Goal: Check status: Verify the current state of an ongoing process or item

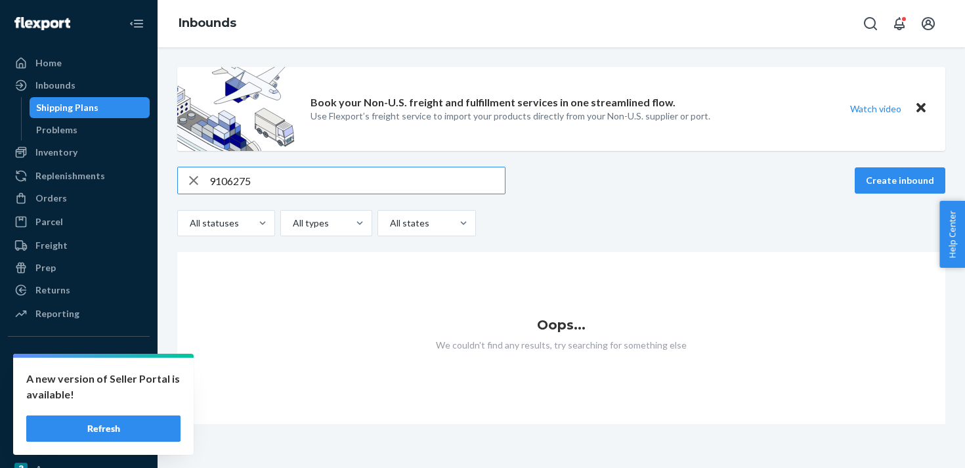
click at [236, 173] on input "9106275" at bounding box center [356, 180] width 295 height 26
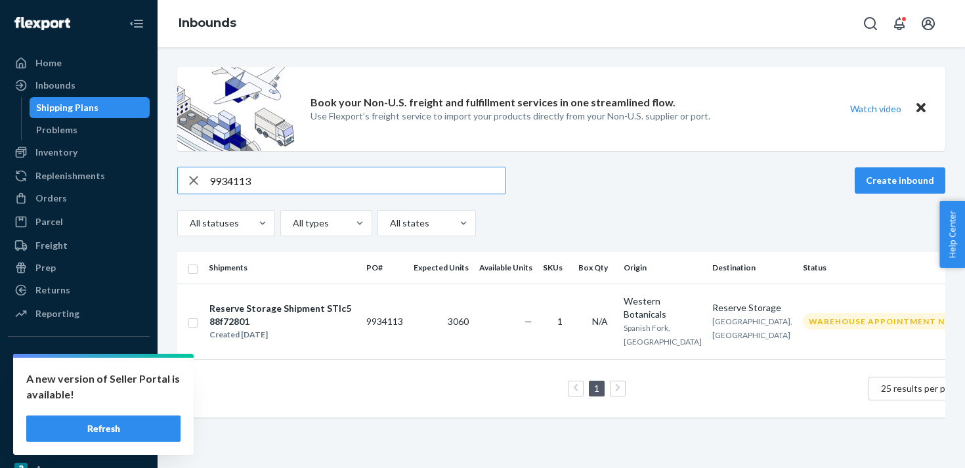
click at [234, 186] on input "9934113" at bounding box center [356, 180] width 295 height 26
paste input "21868"
type input "9921868"
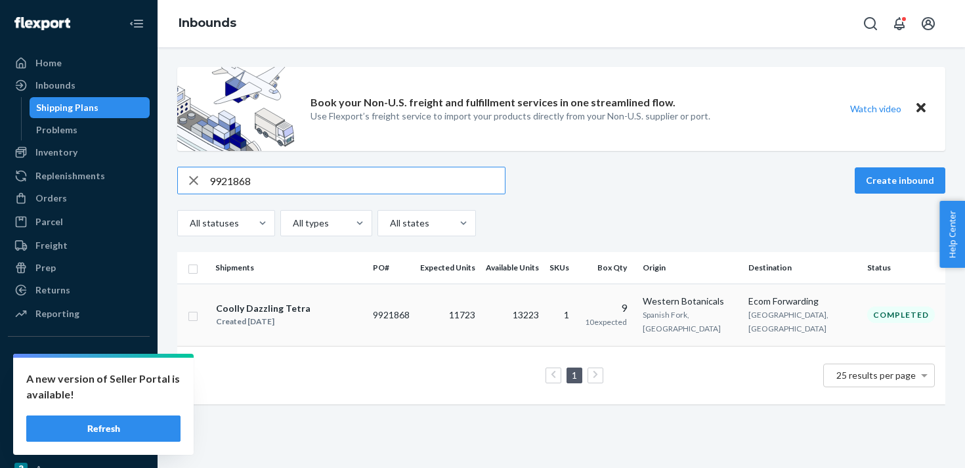
click at [480, 326] on td "11723" at bounding box center [448, 315] width 66 height 62
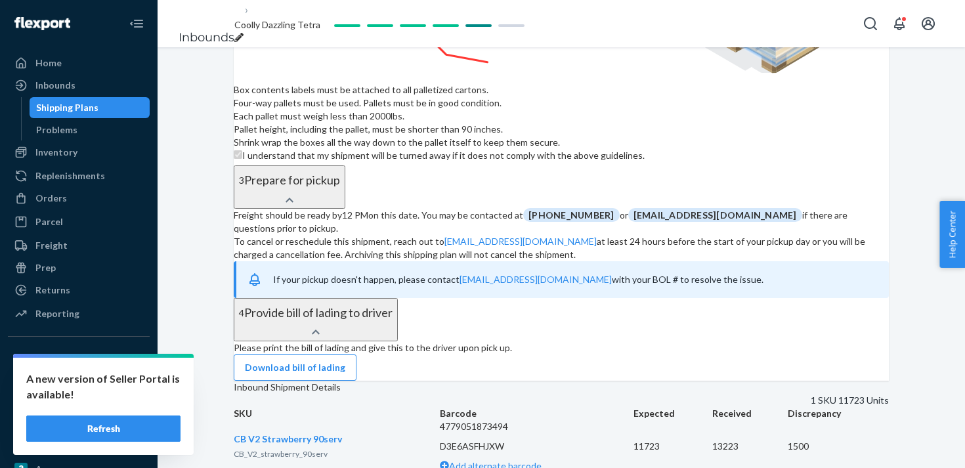
scroll to position [1751, 0]
